Goal: Task Accomplishment & Management: Use online tool/utility

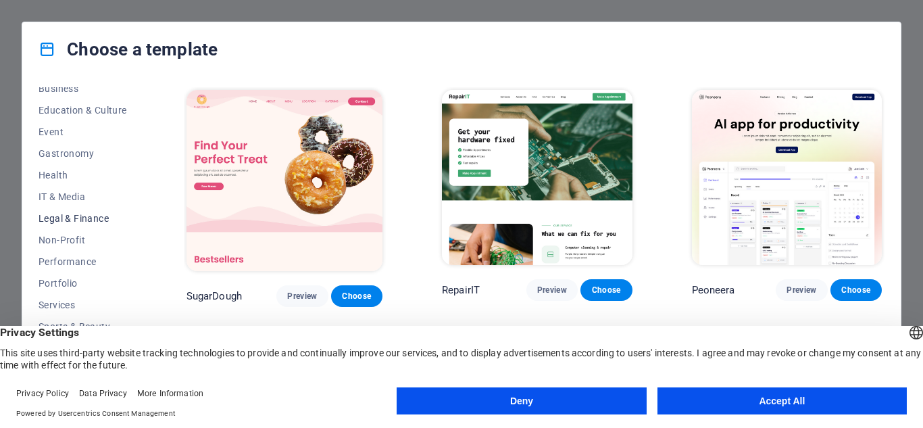
scroll to position [239, 0]
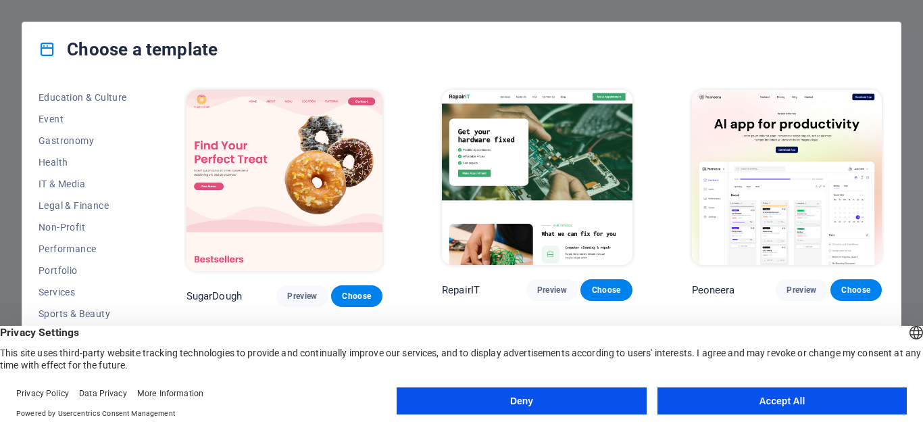
click at [758, 409] on button "Accept All" at bounding box center [782, 400] width 249 height 27
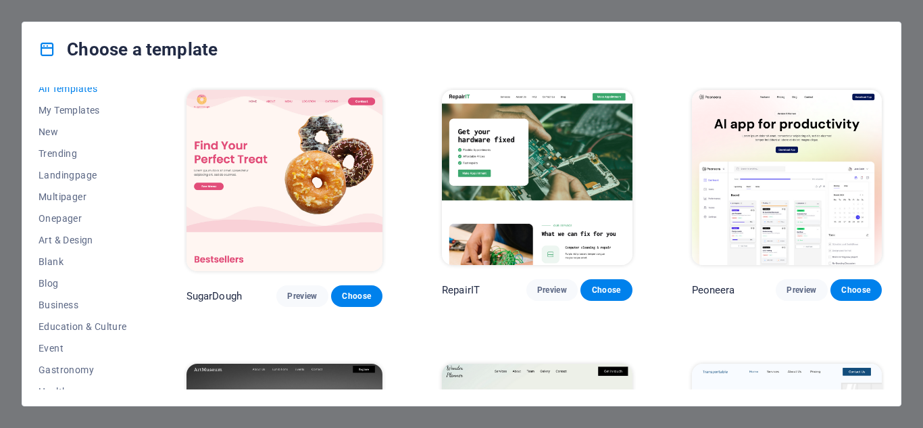
scroll to position [0, 0]
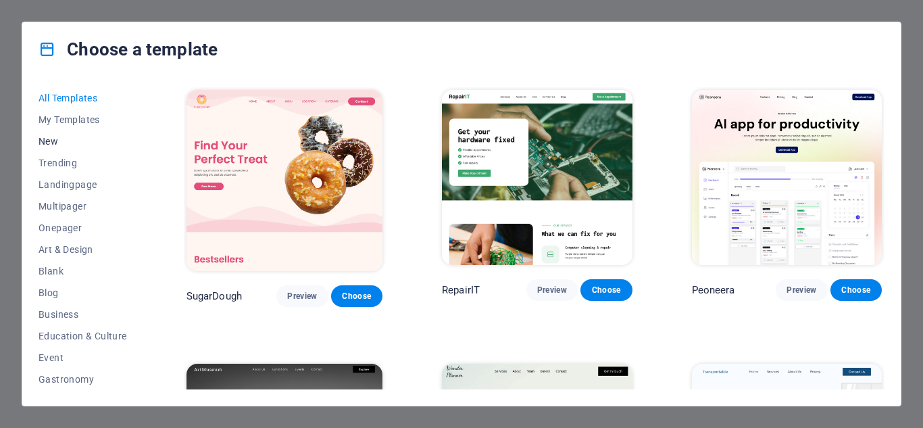
click at [57, 143] on span "New" at bounding box center [83, 141] width 89 height 11
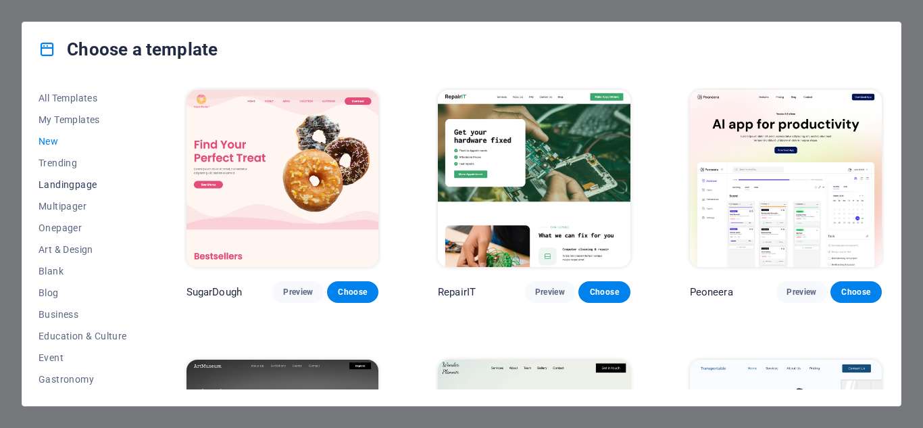
click at [71, 179] on span "Landingpage" at bounding box center [83, 184] width 89 height 11
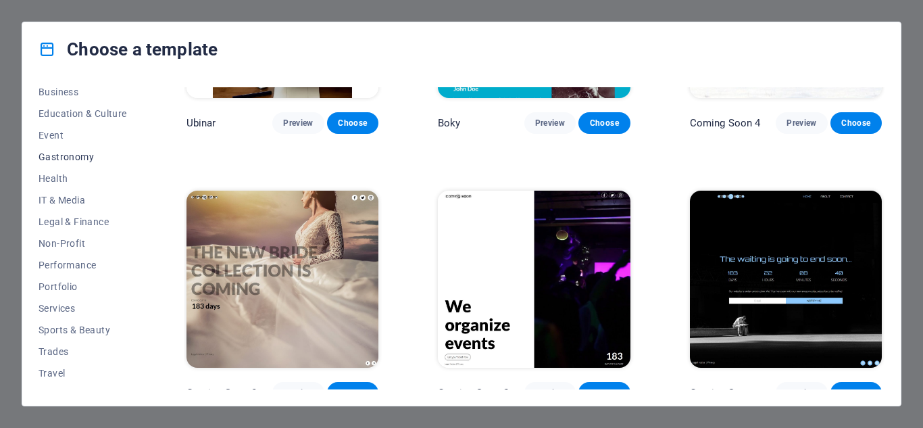
scroll to position [239, 0]
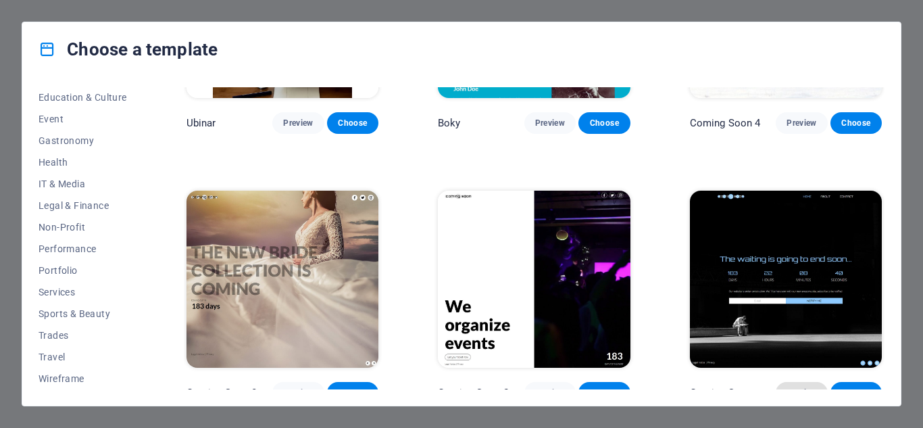
click at [808, 387] on span "Preview" at bounding box center [802, 392] width 30 height 11
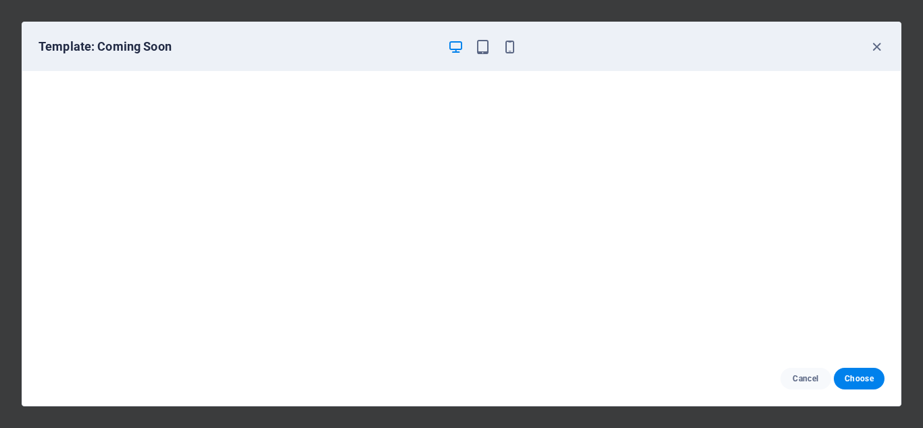
scroll to position [3, 0]
click at [880, 47] on icon "button" at bounding box center [877, 47] width 16 height 16
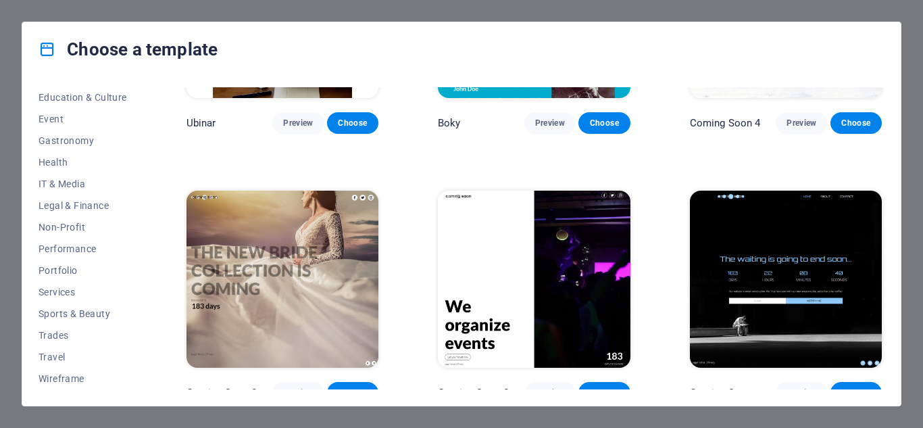
click at [849, 387] on span "Choose" at bounding box center [856, 392] width 30 height 11
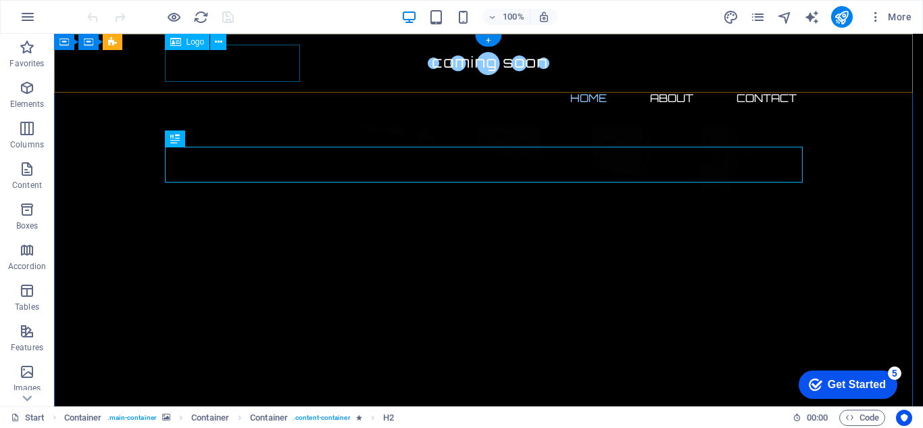
click at [262, 66] on div at bounding box center [489, 63] width 638 height 37
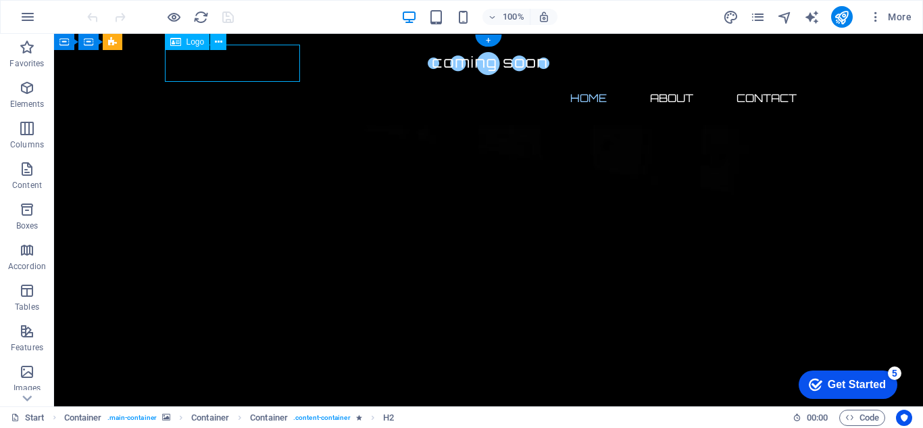
click at [262, 66] on div at bounding box center [489, 63] width 638 height 37
click at [262, 66] on div "Drag here to replace the existing content. Press “Ctrl” if you want to create a…" at bounding box center [488, 220] width 869 height 372
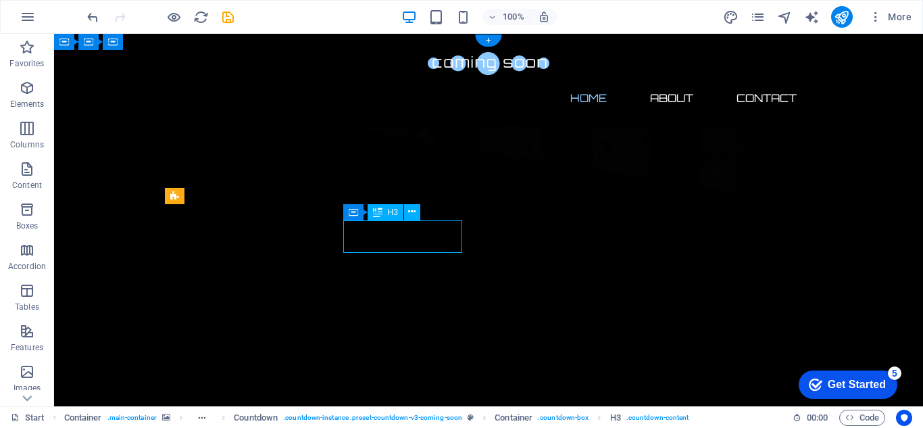
drag, startPoint x: 425, startPoint y: 232, endPoint x: 190, endPoint y: 241, distance: 235.4
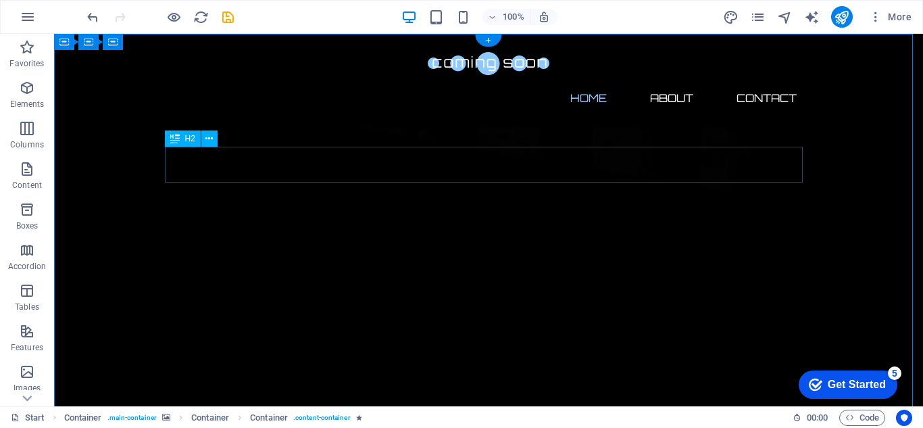
scroll to position [68, 0]
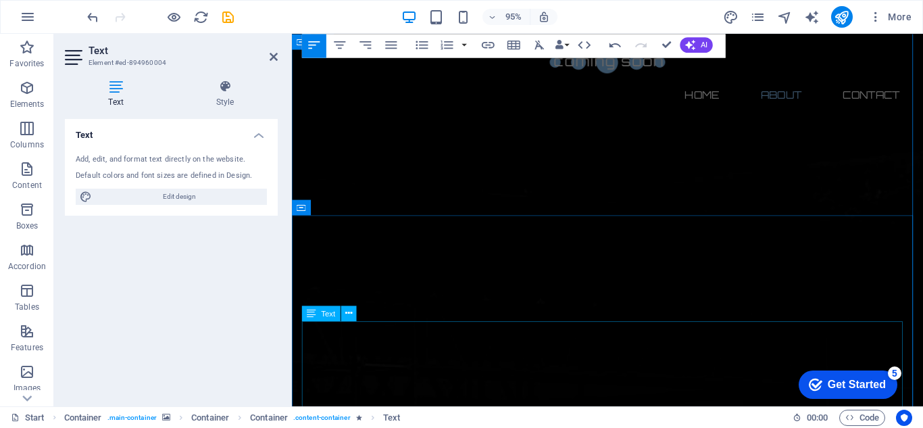
scroll to position [405, 0]
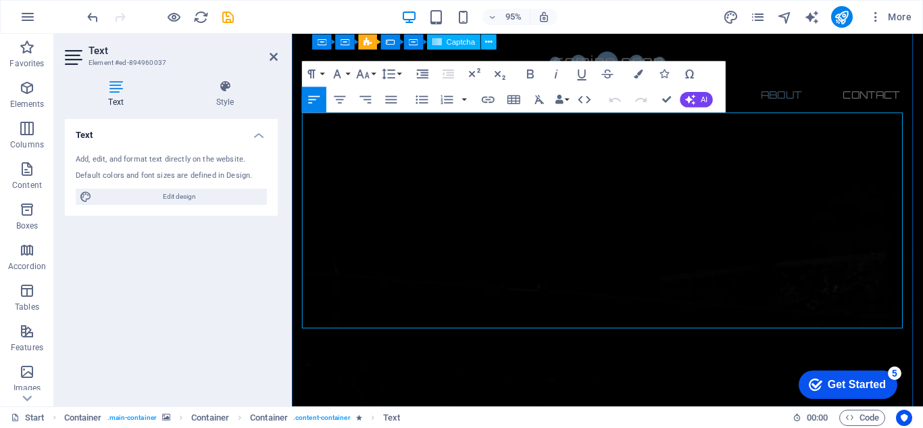
scroll to position [562, 0]
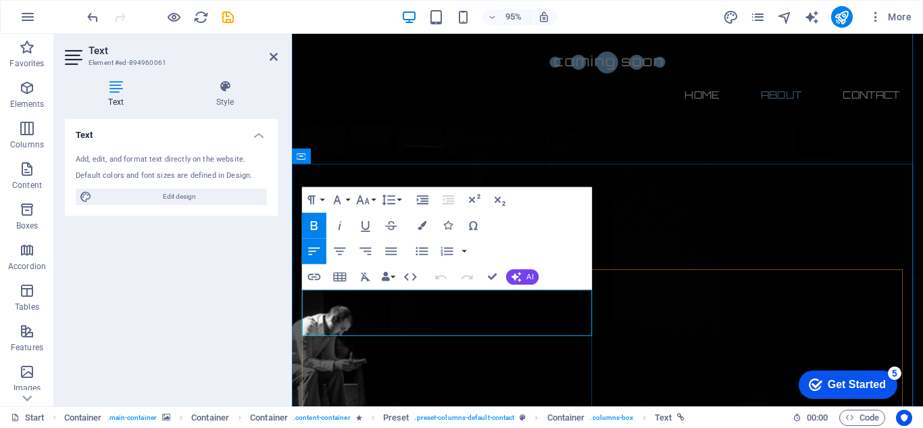
click div "I have read and understand the privacy policy. Unreadable? Load new Submit"
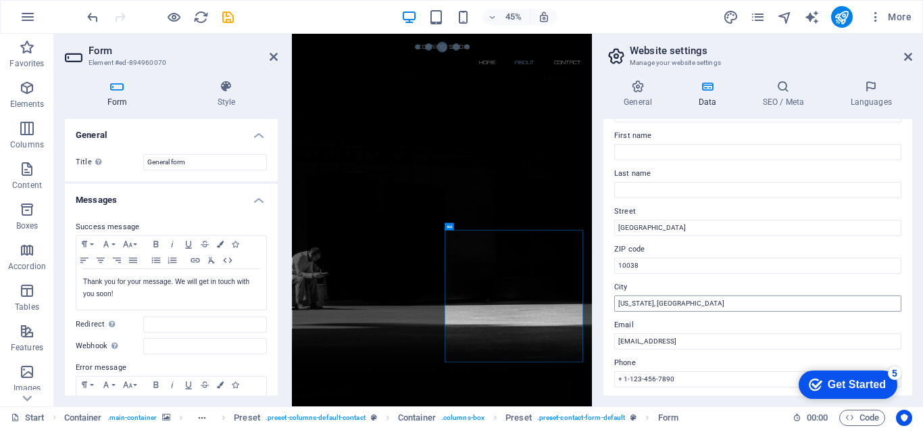
scroll to position [135, 0]
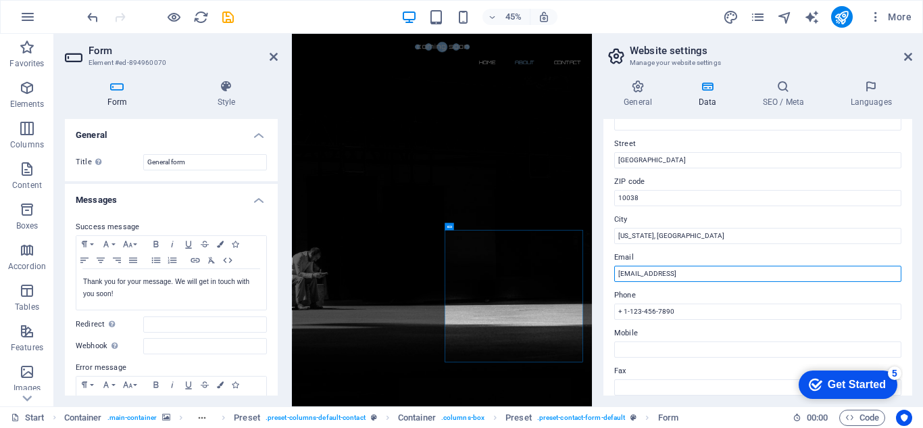
click at [693, 272] on input "[EMAIL_ADDRESS]" at bounding box center [757, 274] width 287 height 16
type input "CİHANBU"
type input "[EMAIL_ADDRESS][DOMAIN_NAME]"
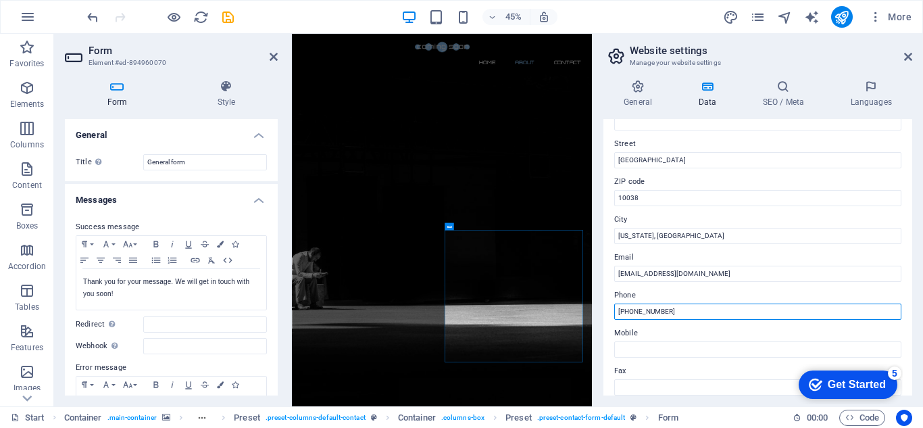
type input "[PHONE_NUMBER]"
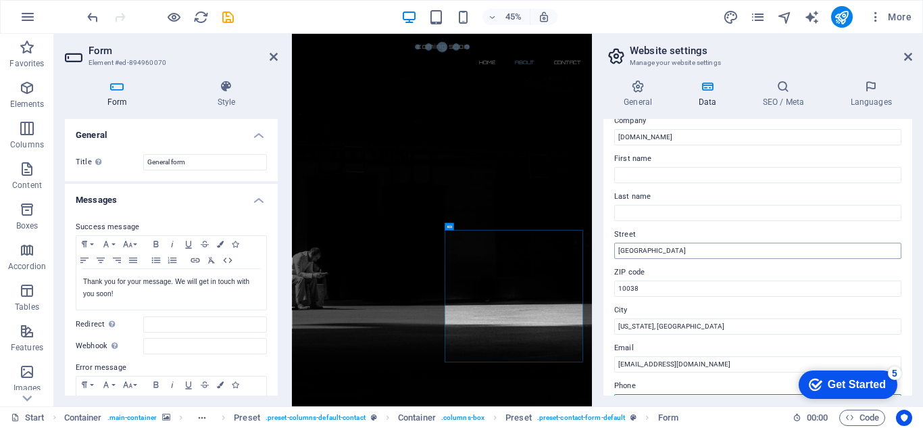
scroll to position [68, 0]
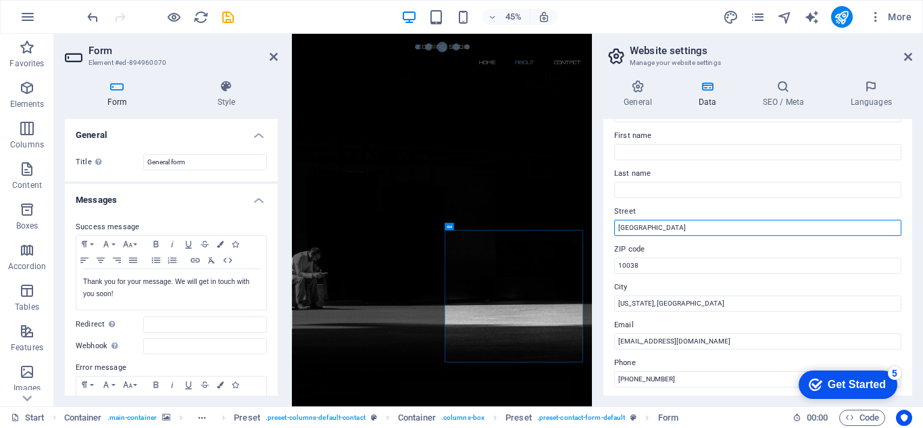
click at [676, 230] on input "[GEOGRAPHIC_DATA]" at bounding box center [757, 228] width 287 height 16
paste input "arbaros Mh. Begonya Sk. [STREET_ADDRESS]"
drag, startPoint x: 791, startPoint y: 228, endPoint x: 881, endPoint y: 217, distance: 91.2
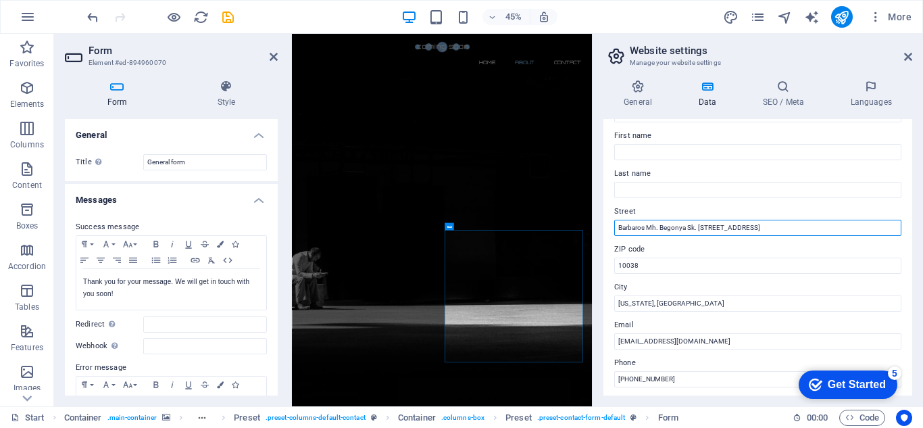
click at [881, 217] on div "Street Barbaros Mh. Begonya Sk. [STREET_ADDRESS]" at bounding box center [757, 219] width 287 height 32
type input "Barbaros Mh. Begonya Sk. [STREET_ADDRESS]"
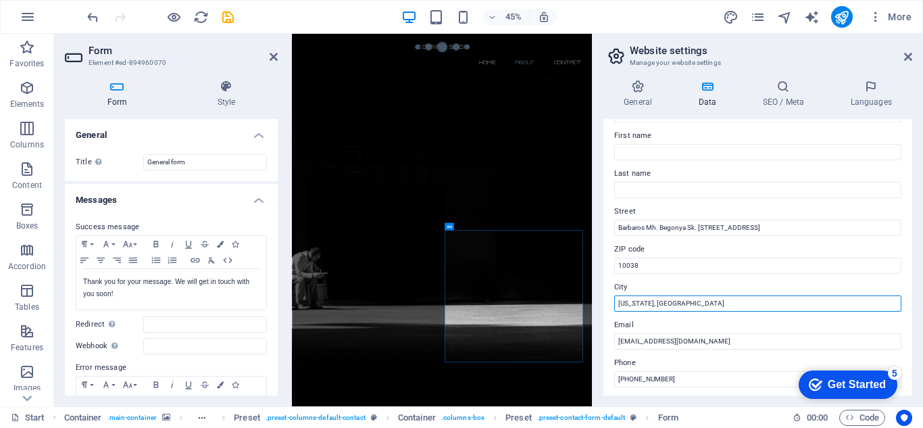
click at [660, 295] on input "[US_STATE], [GEOGRAPHIC_DATA]" at bounding box center [757, 303] width 287 height 16
paste input "[GEOGRAPHIC_DATA] / [GEOGRAPHIC_DATA]"
type input "[GEOGRAPHIC_DATA] / [GEOGRAPHIC_DATA]"
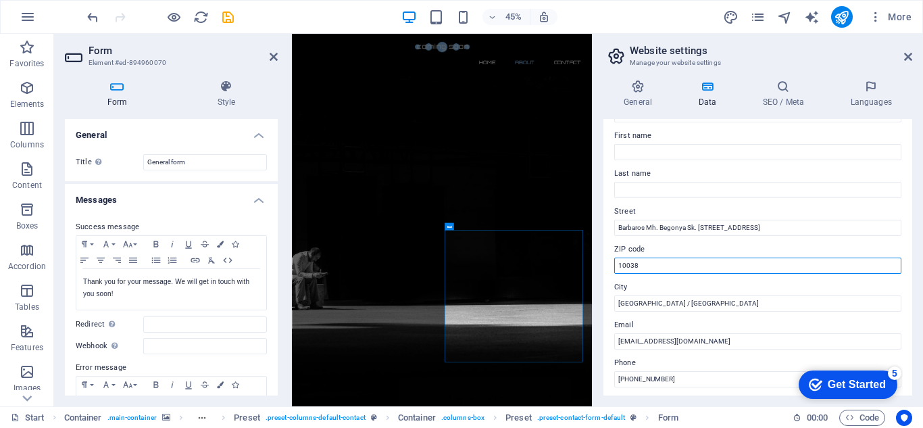
click at [672, 272] on input "10038" at bounding box center [757, 265] width 287 height 16
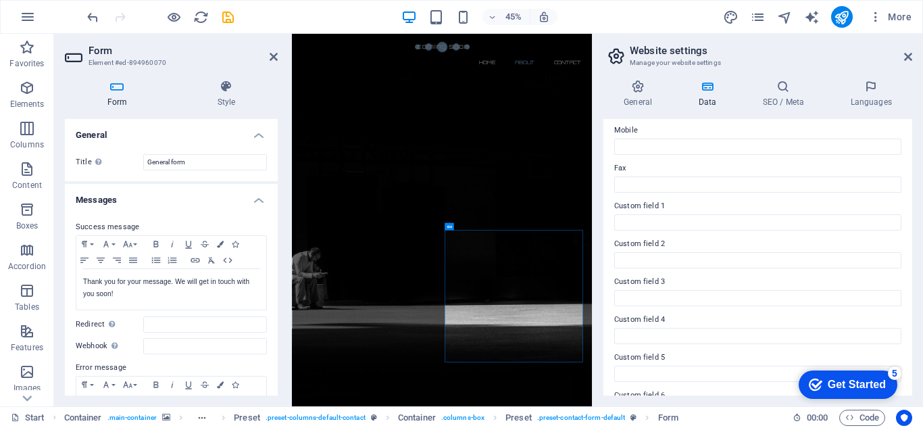
scroll to position [373, 0]
type input "34000"
drag, startPoint x: 847, startPoint y: 375, endPoint x: 987, endPoint y: 583, distance: 250.2
click at [847, 375] on div "checkmark Get Started 5" at bounding box center [848, 384] width 99 height 28
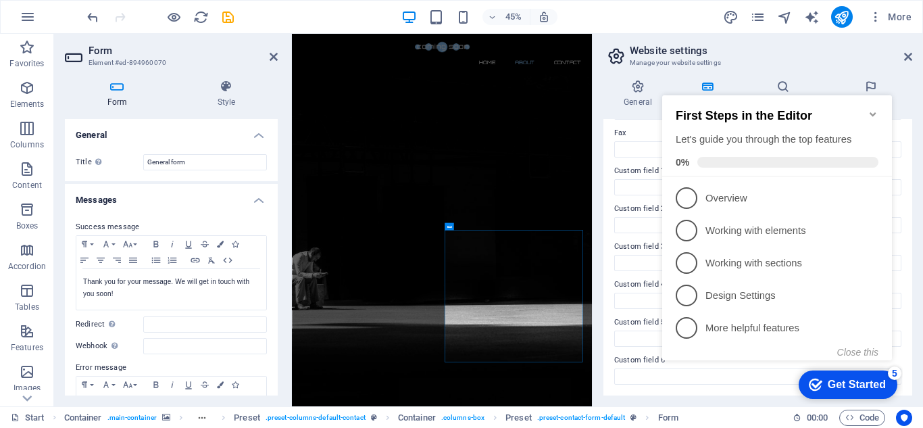
click at [872, 110] on icon "Minimize checklist" at bounding box center [873, 114] width 11 height 11
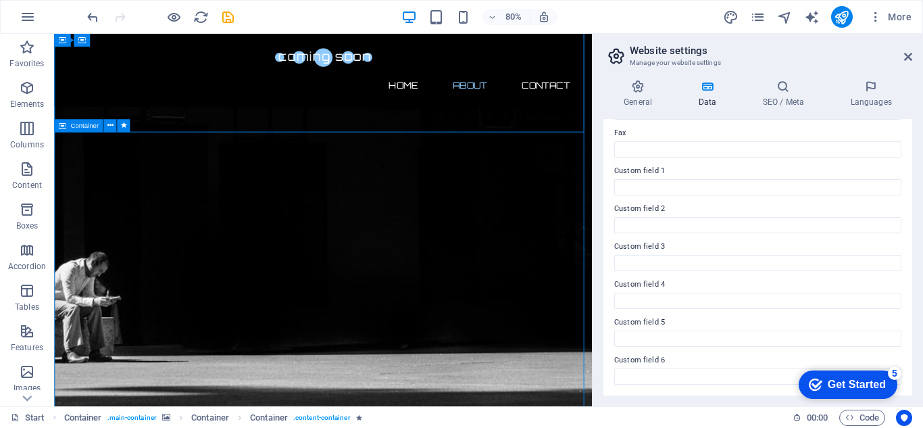
scroll to position [441, 0]
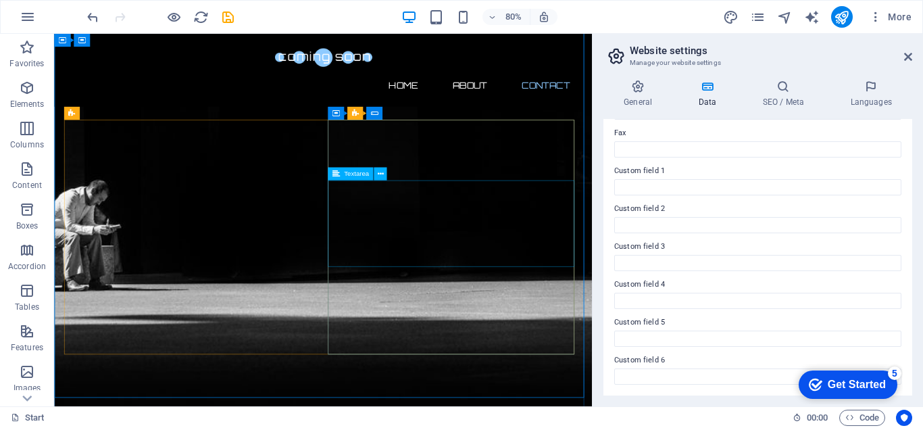
scroll to position [735, 0]
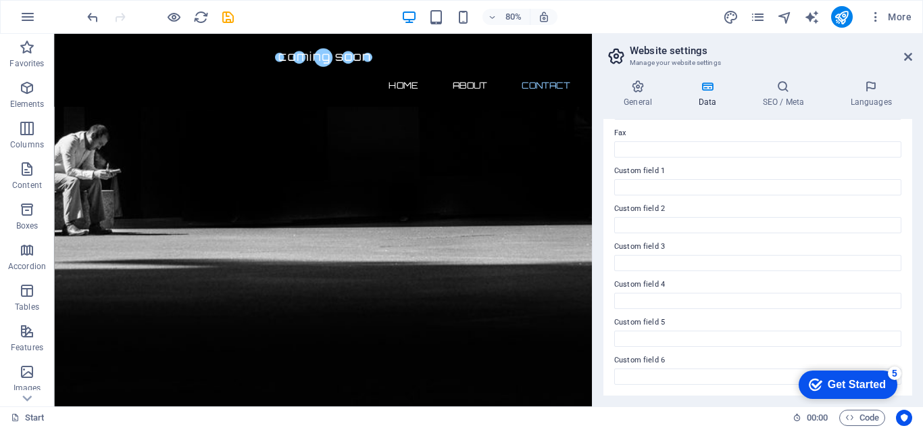
click at [903, 58] on header "Website settings Manage your website settings" at bounding box center [759, 51] width 306 height 35
click at [909, 53] on icon at bounding box center [908, 56] width 8 height 11
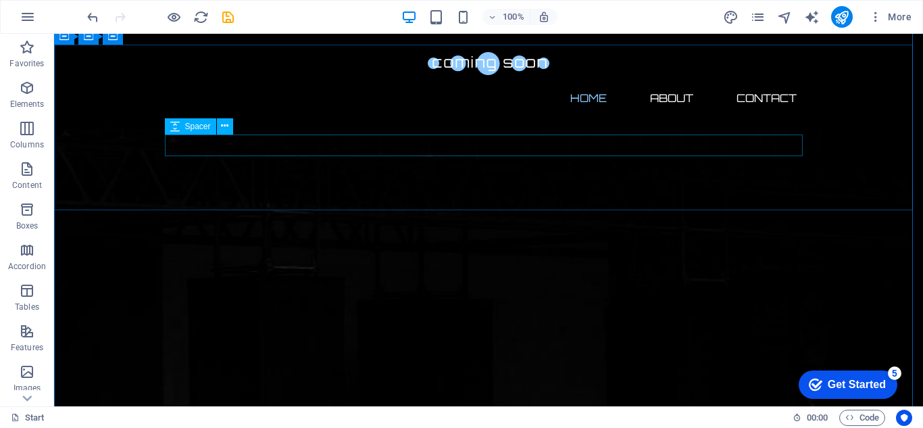
scroll to position [355, 0]
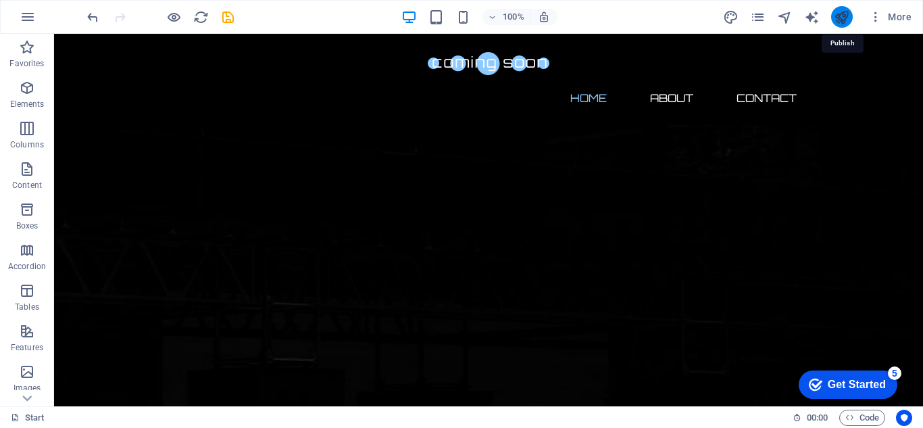
click at [843, 17] on icon "publish" at bounding box center [842, 17] width 16 height 16
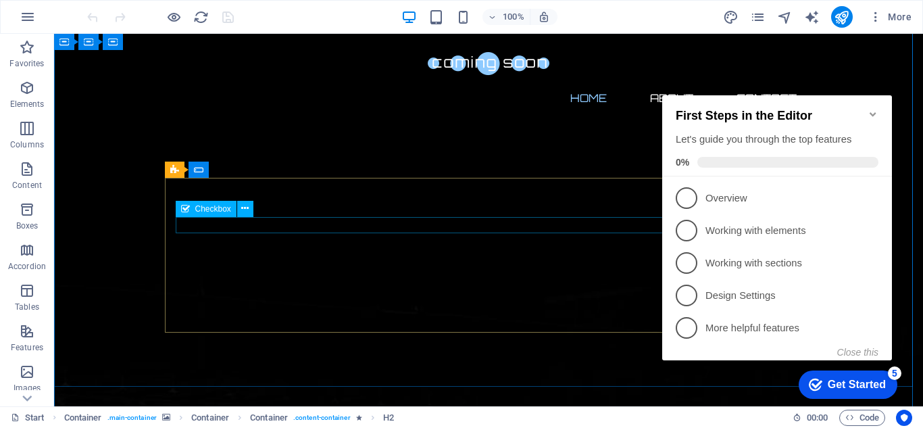
scroll to position [203, 0]
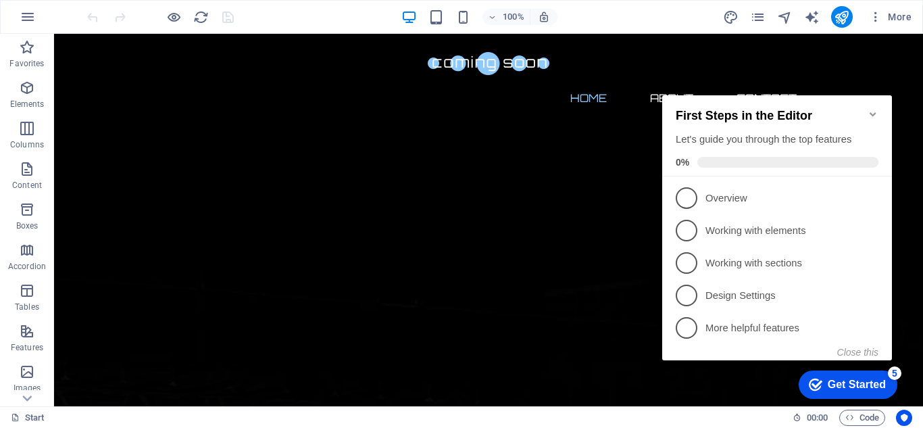
click at [878, 109] on icon "Minimize checklist" at bounding box center [873, 114] width 11 height 11
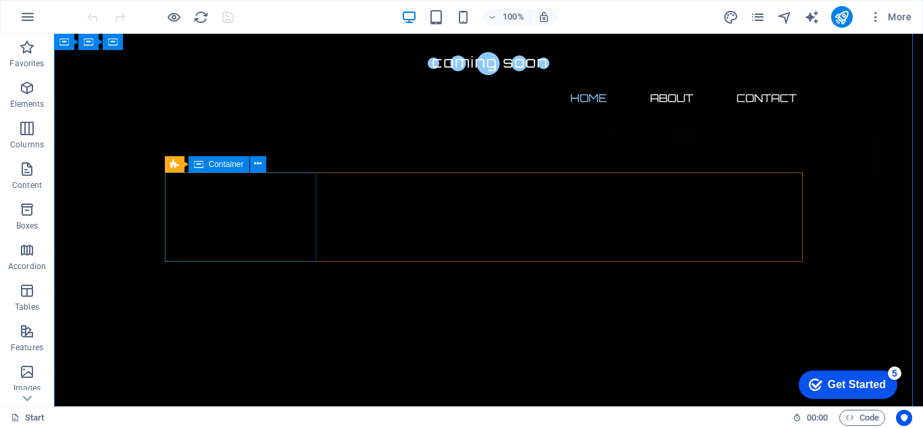
scroll to position [0, 0]
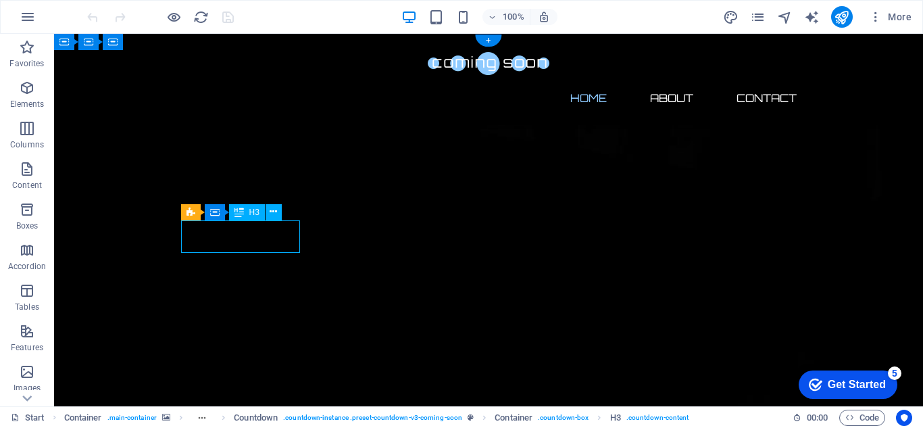
click at [247, 225] on div "Drag here to replace the existing content. Press “Ctrl” if you want to create a…" at bounding box center [488, 220] width 869 height 372
